Goal: Information Seeking & Learning: Find specific fact

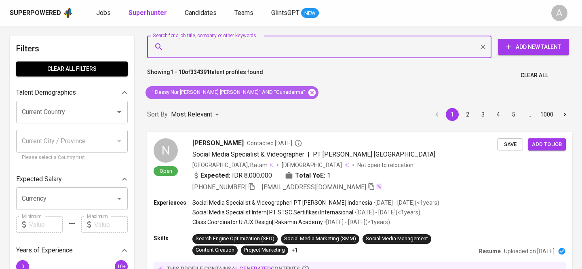
click at [308, 91] on icon at bounding box center [311, 92] width 7 height 7
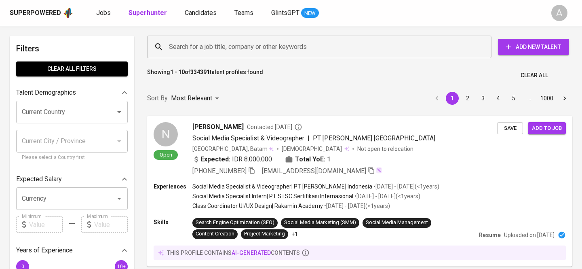
click at [232, 48] on input "Search for a job title, company or other keywords" at bounding box center [321, 46] width 309 height 15
click at [239, 46] on input "Search for a job title, company or other keywords" at bounding box center [321, 46] width 309 height 15
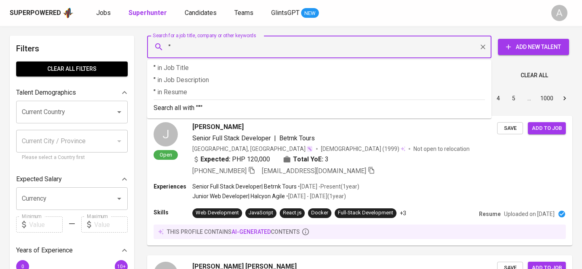
paste input "[PERSON_NAME] Sari"
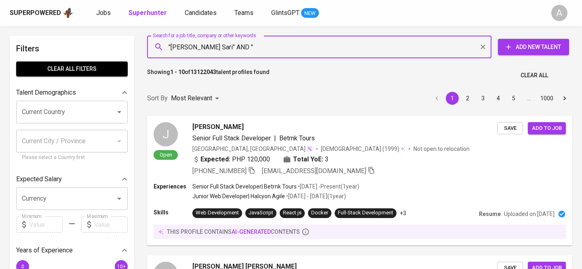
paste input "[EMAIL_ADDRESS][DOMAIN_NAME]"
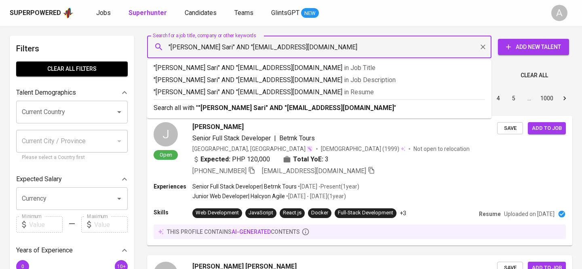
type input ""[PERSON_NAME] Sari" AND "[EMAIL_ADDRESS][DOMAIN_NAME]""
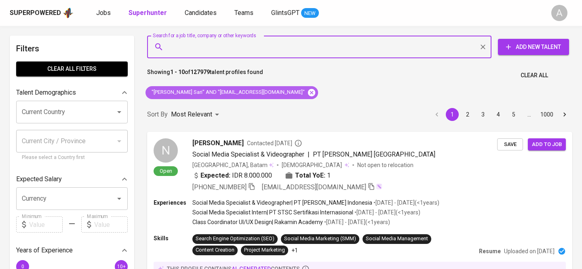
click at [308, 90] on icon at bounding box center [311, 92] width 7 height 7
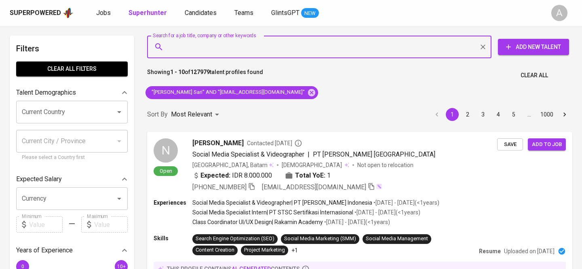
click at [225, 51] on input "Search for a job title, company or other keywords" at bounding box center [321, 46] width 309 height 15
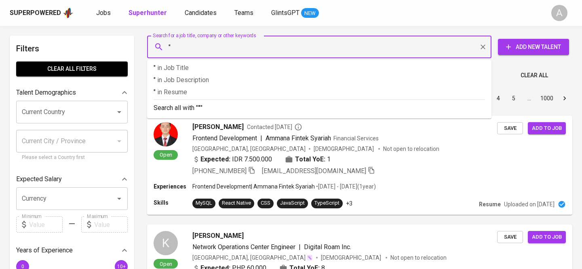
paste input "[PERSON_NAME]"
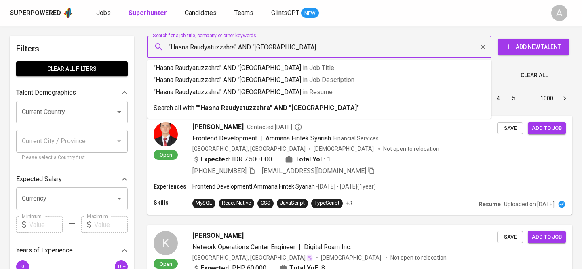
type input ""Hasna Raudyatuzzahra" AND "Universitas Komputer Indonesia""
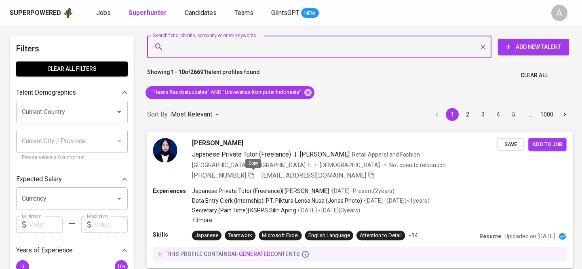
click at [254, 175] on icon "button" at bounding box center [251, 174] width 7 height 7
